Goal: Transaction & Acquisition: Purchase product/service

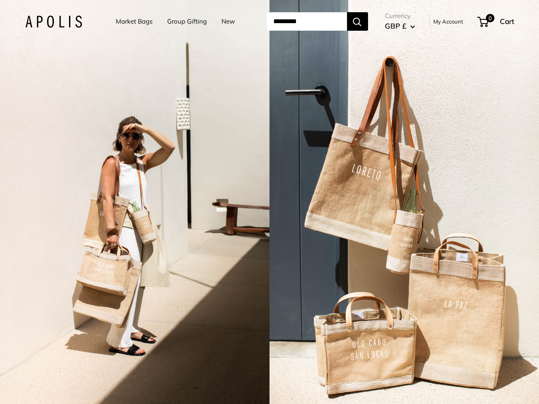
click at [269, 21] on input "Search..." at bounding box center [306, 21] width 80 height 19
click at [317, 21] on input "Search..." at bounding box center [306, 21] width 80 height 19
click at [135, 202] on div "2 / 5" at bounding box center [134, 202] width 269 height 404
click at [404, 202] on div "2 / 5" at bounding box center [403, 202] width 269 height 404
